Goal: Transaction & Acquisition: Purchase product/service

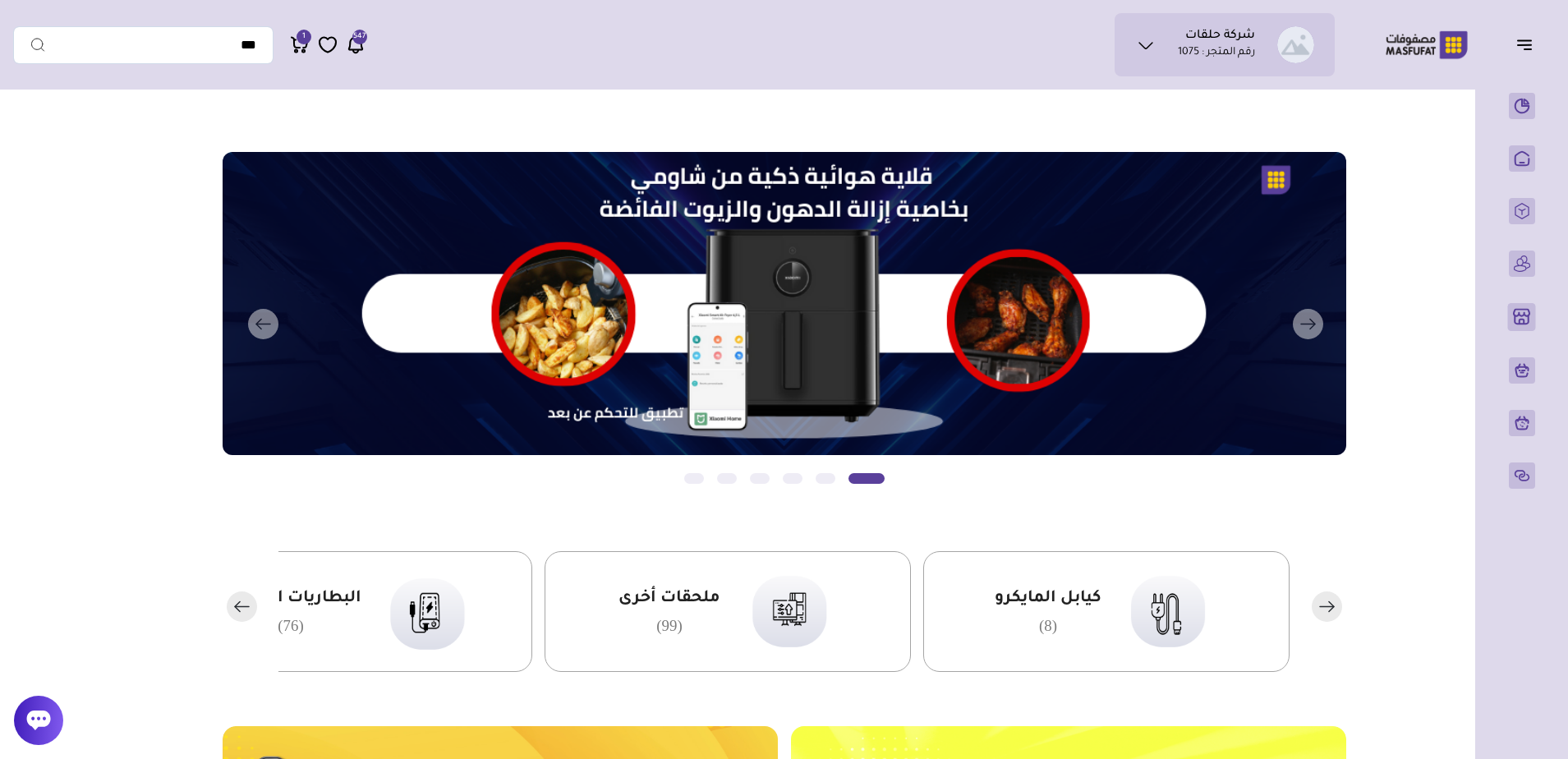
click at [0, 0] on p "المنتجات" at bounding box center [0, 0] width 0 height 0
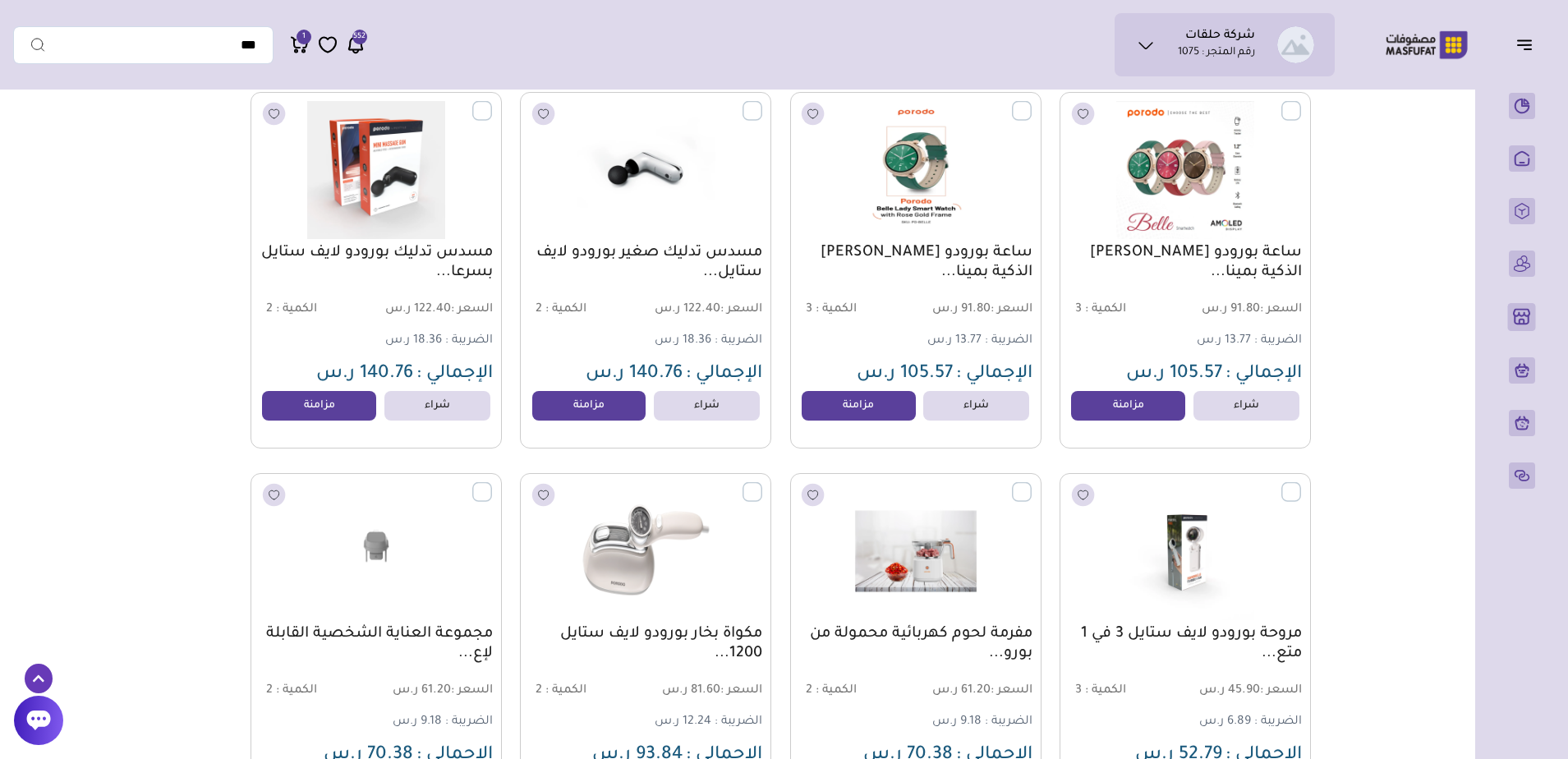
scroll to position [1293, 0]
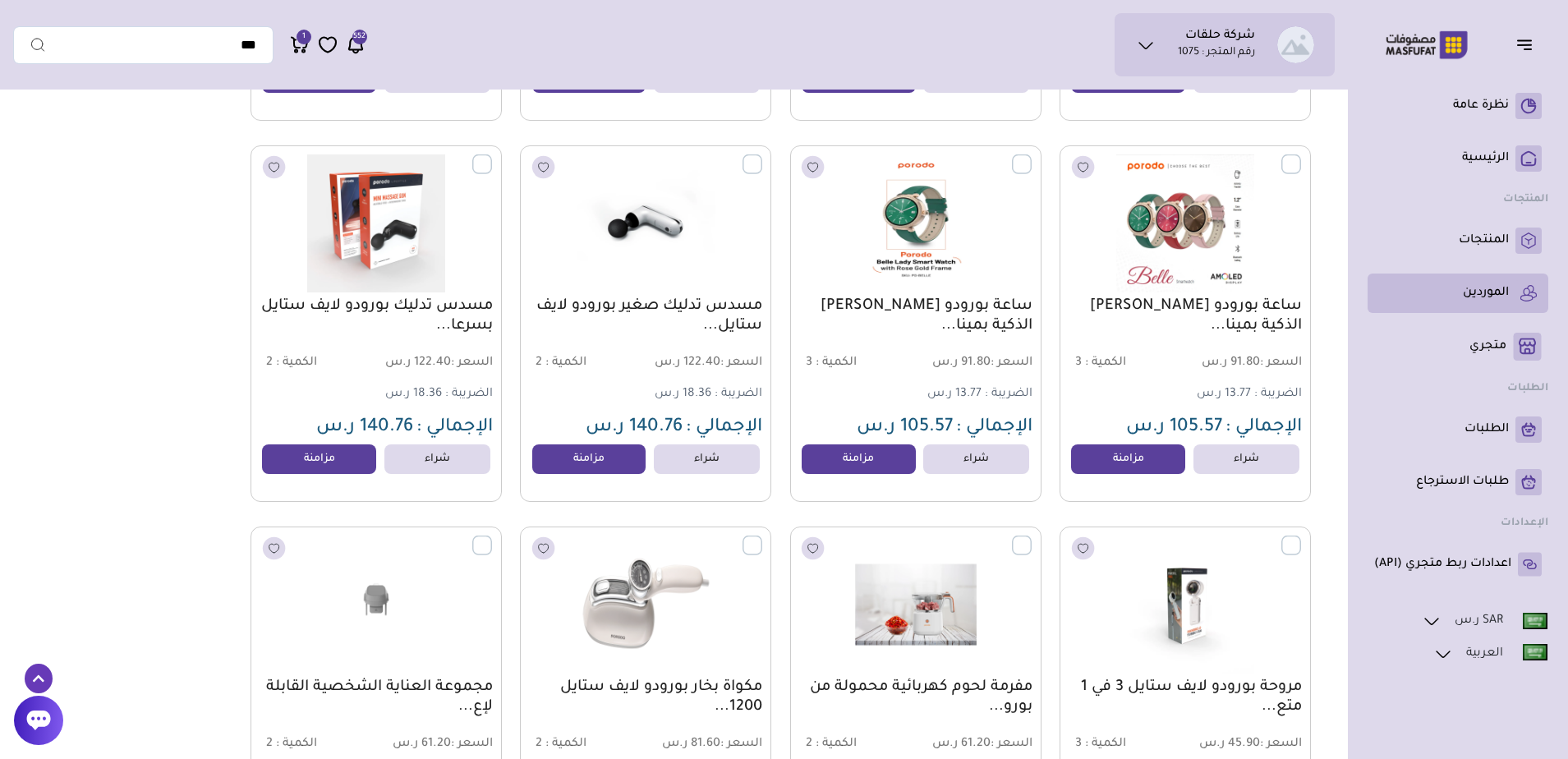
click at [1476, 288] on p "الموردين" at bounding box center [1486, 294] width 46 height 16
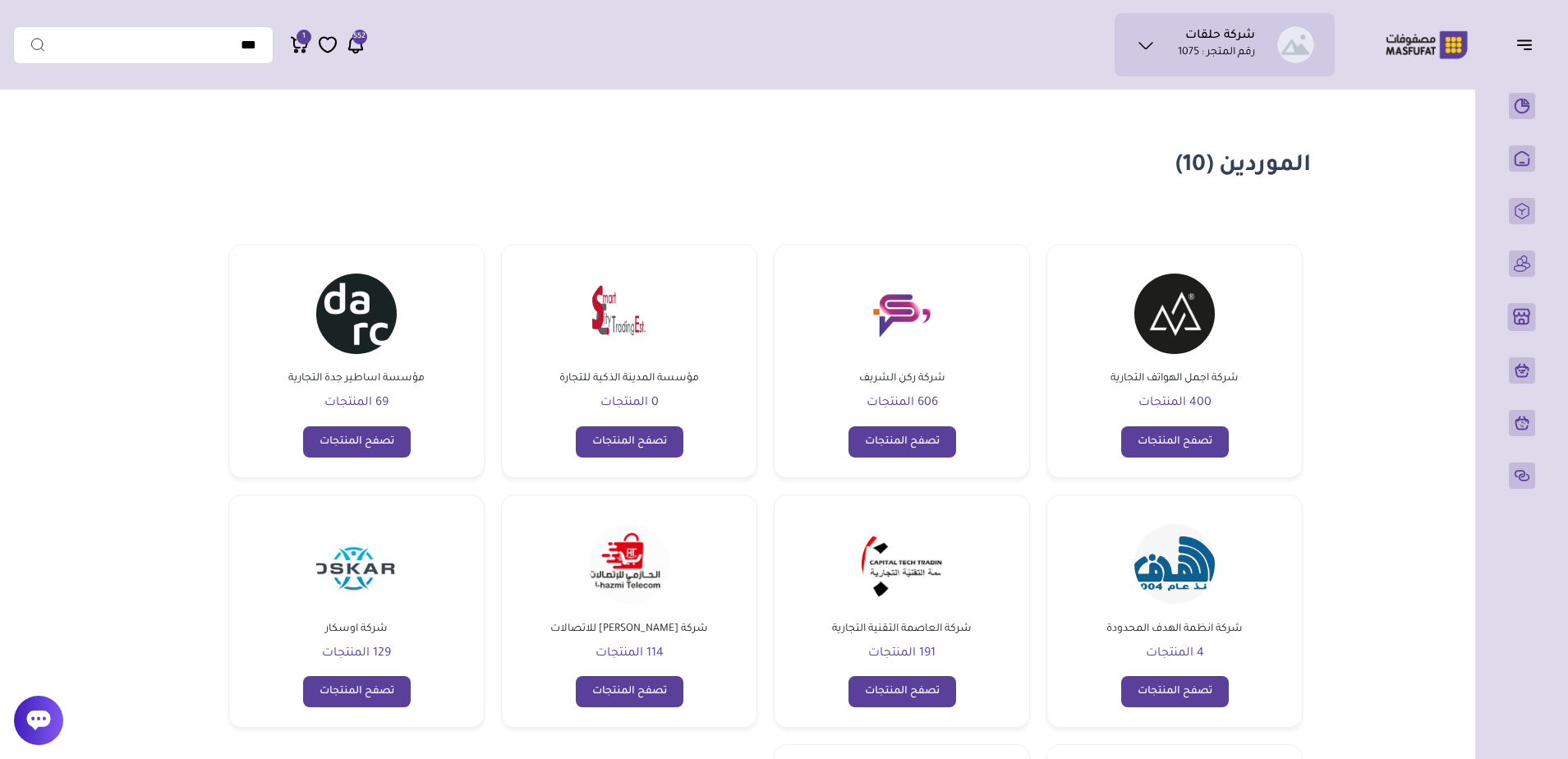
click at [1154, 424] on div "شركة اجمل الهواتف التجارية 400 المنتجات تصفح المنتجات" at bounding box center [1174, 361] width 256 height 235
click at [1154, 431] on link "تصفح المنتجات" at bounding box center [1175, 442] width 107 height 31
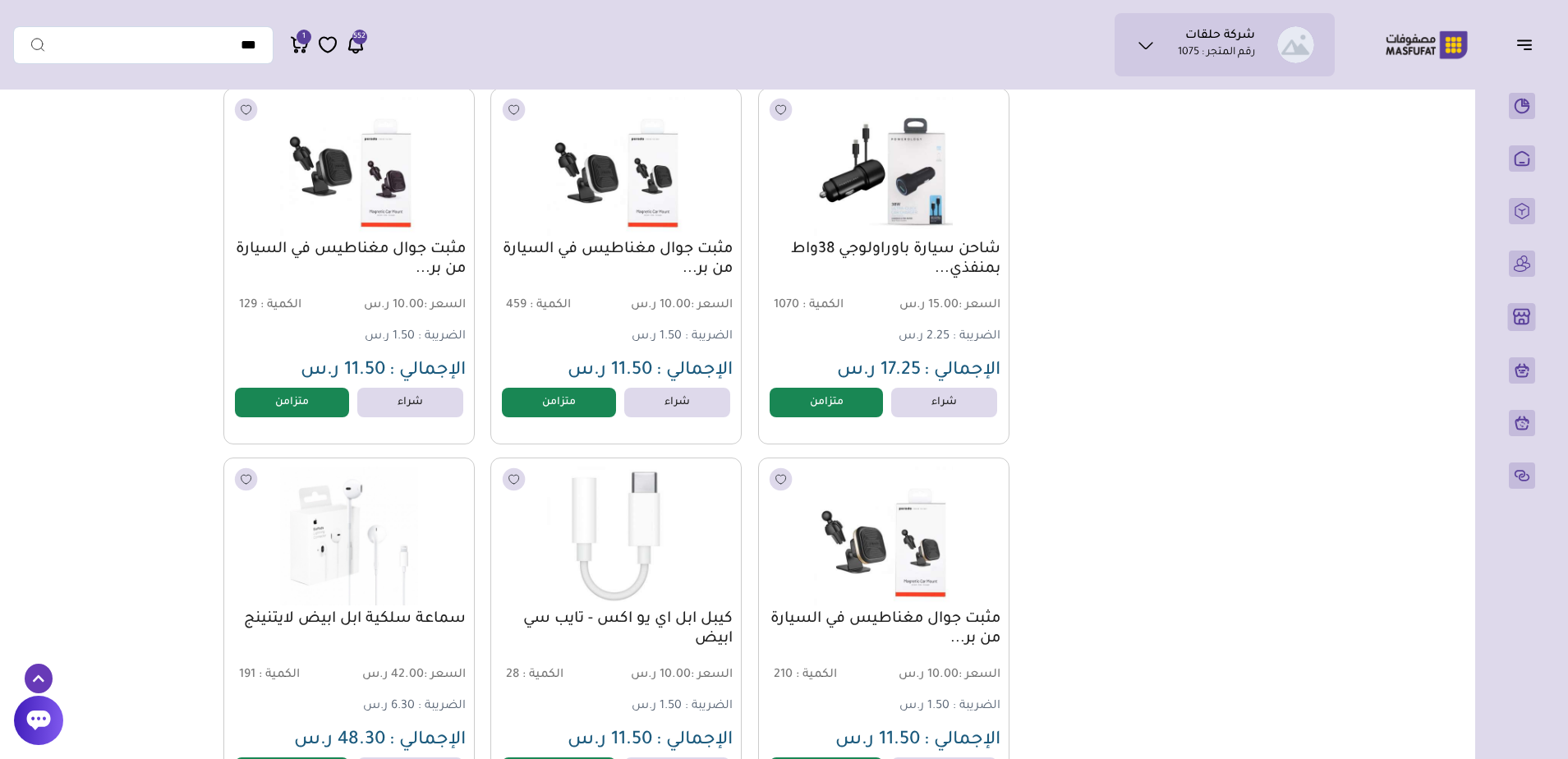
scroll to position [1643, 0]
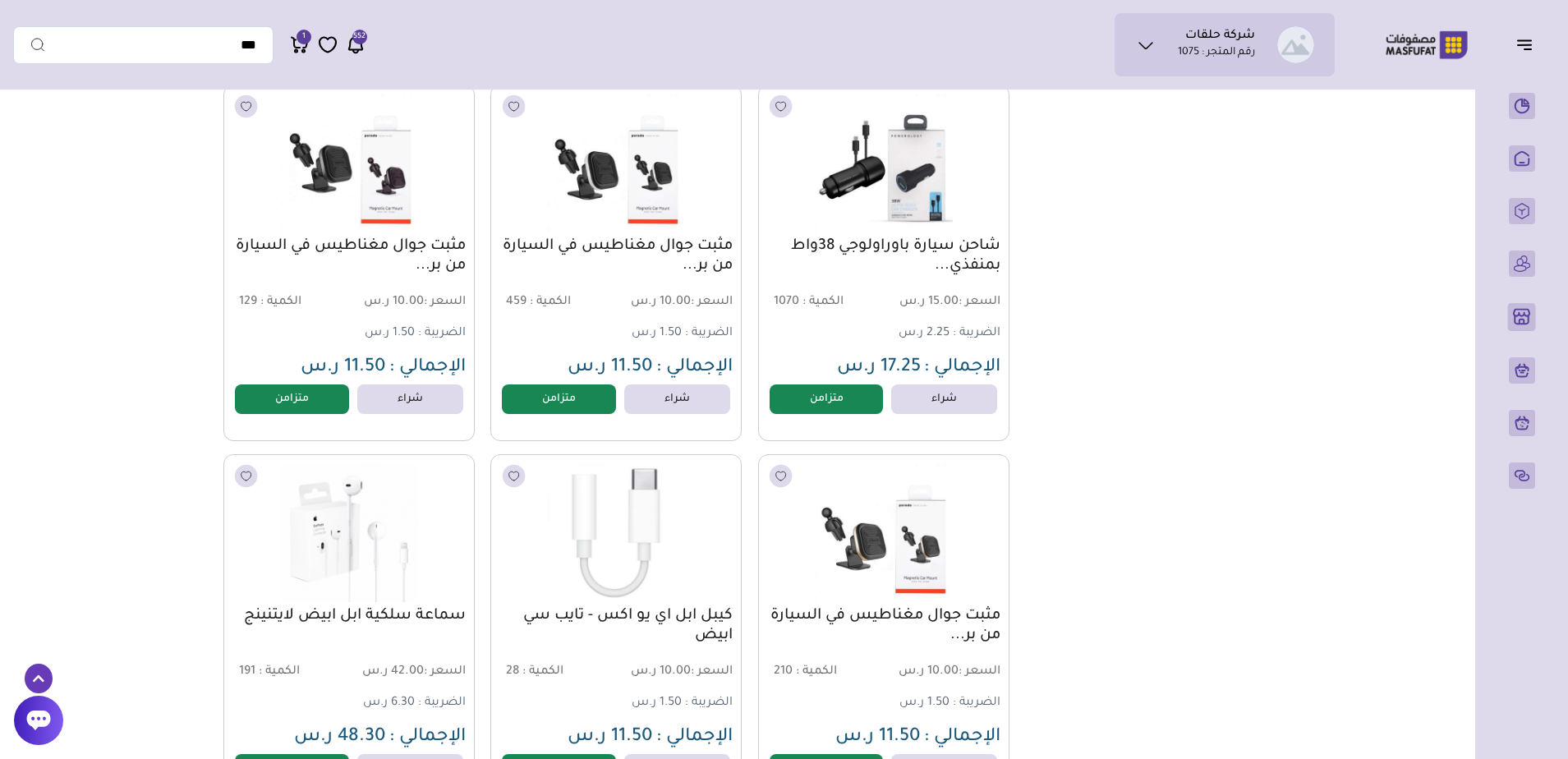
click at [45, 244] on main "مزامنة ( 0 ) تحديد الكل إلغاء التحديد ☰ الأقسام" at bounding box center [784, 279] width 1542 height 3650
